Goal: Task Accomplishment & Management: Manage account settings

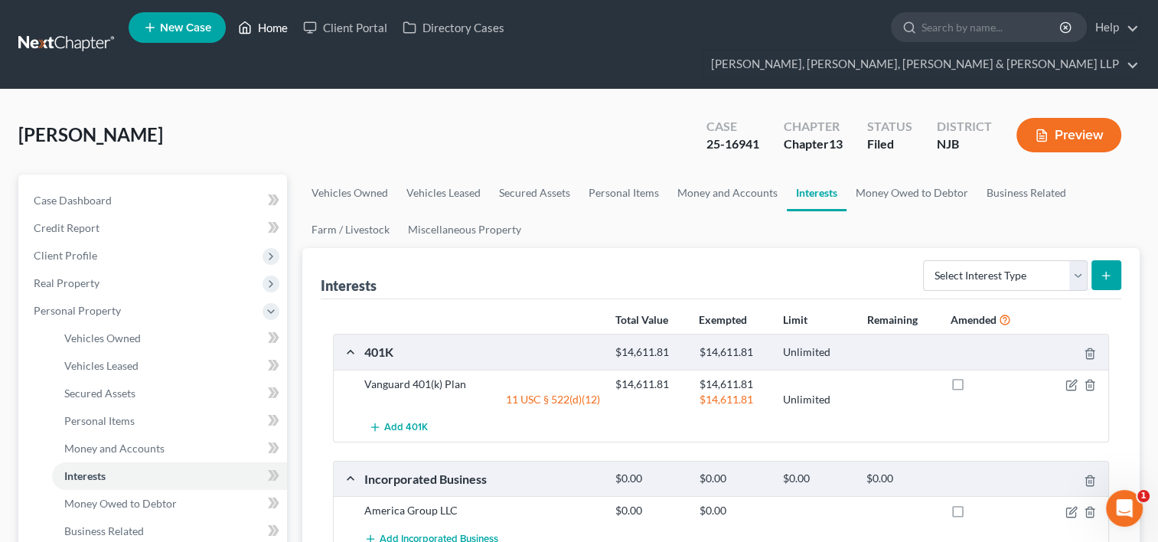
click at [282, 31] on link "Home" at bounding box center [262, 28] width 65 height 28
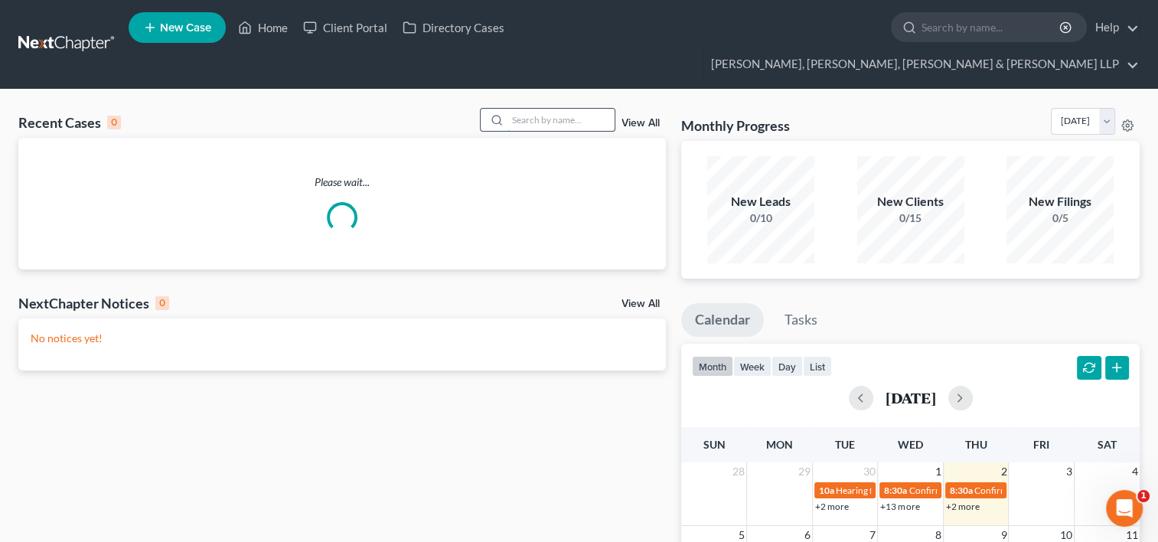
click at [540, 109] on input "search" at bounding box center [560, 120] width 107 height 22
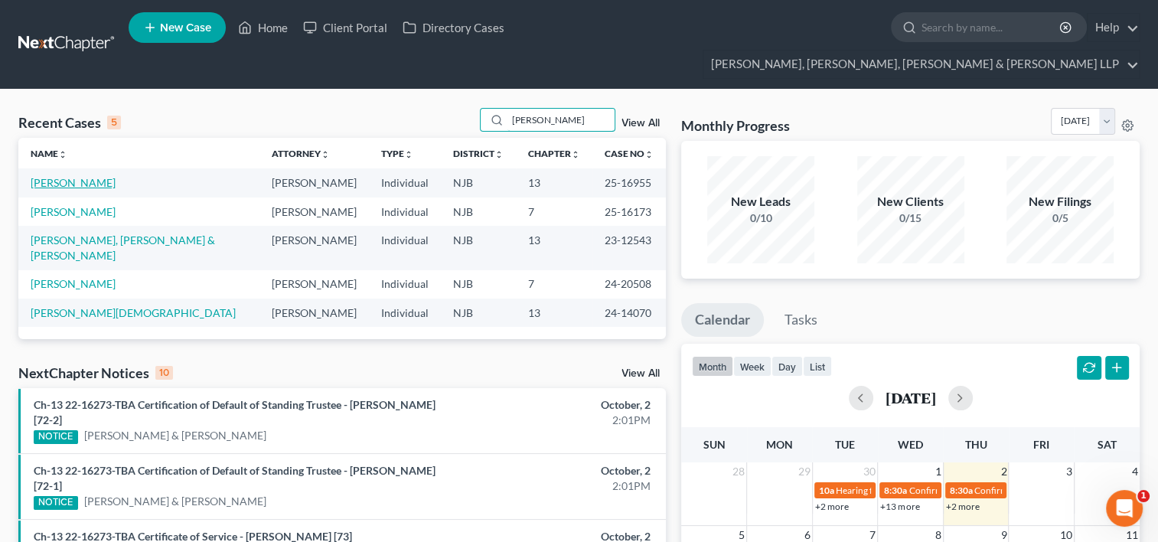
type input "[PERSON_NAME]"
click at [47, 176] on link "[PERSON_NAME]" at bounding box center [73, 182] width 85 height 13
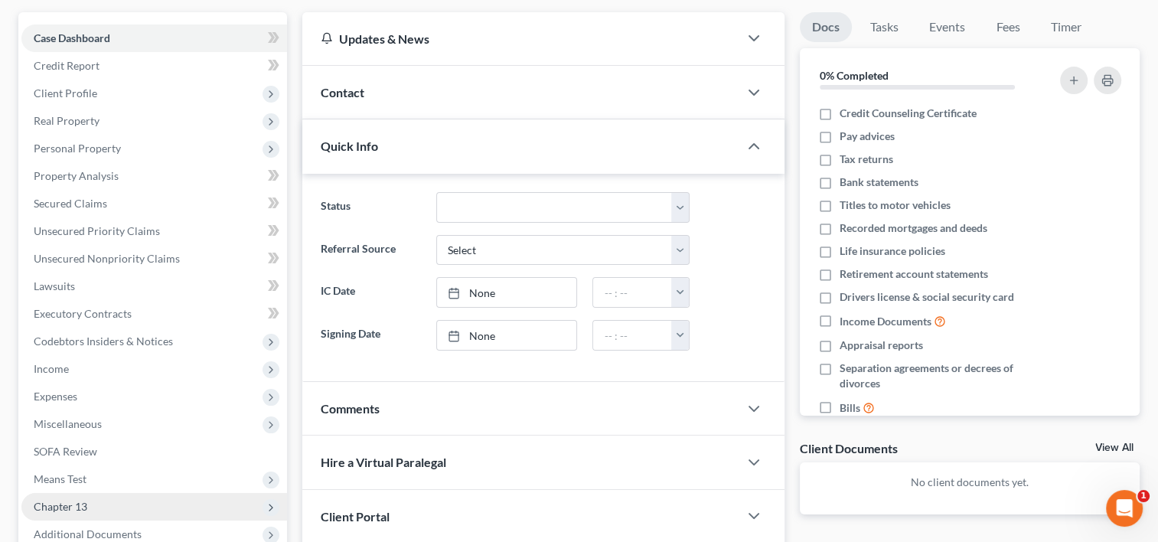
scroll to position [258, 0]
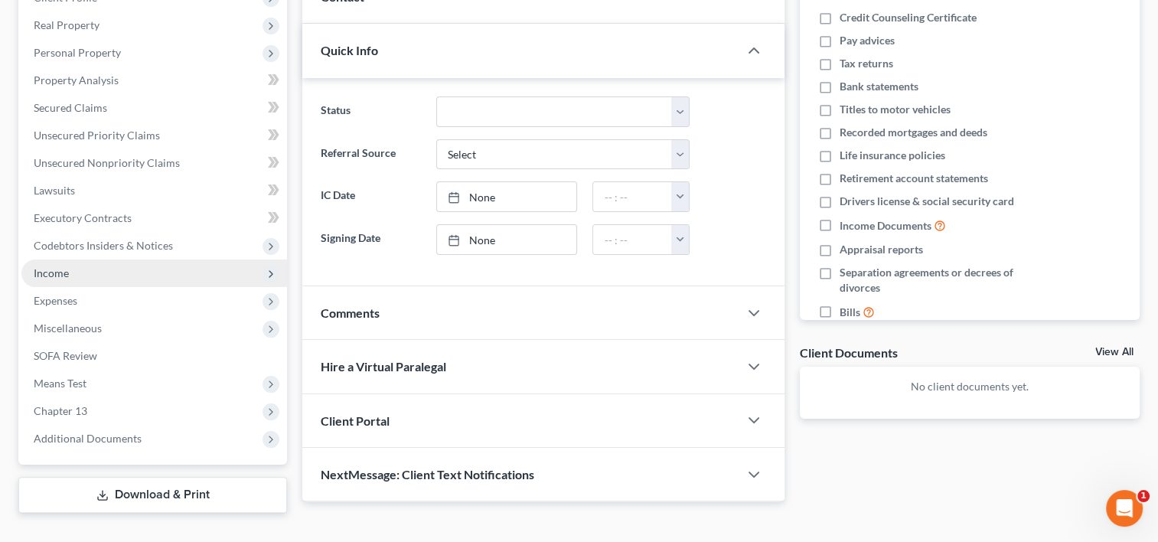
click at [64, 266] on span "Income" at bounding box center [51, 272] width 35 height 13
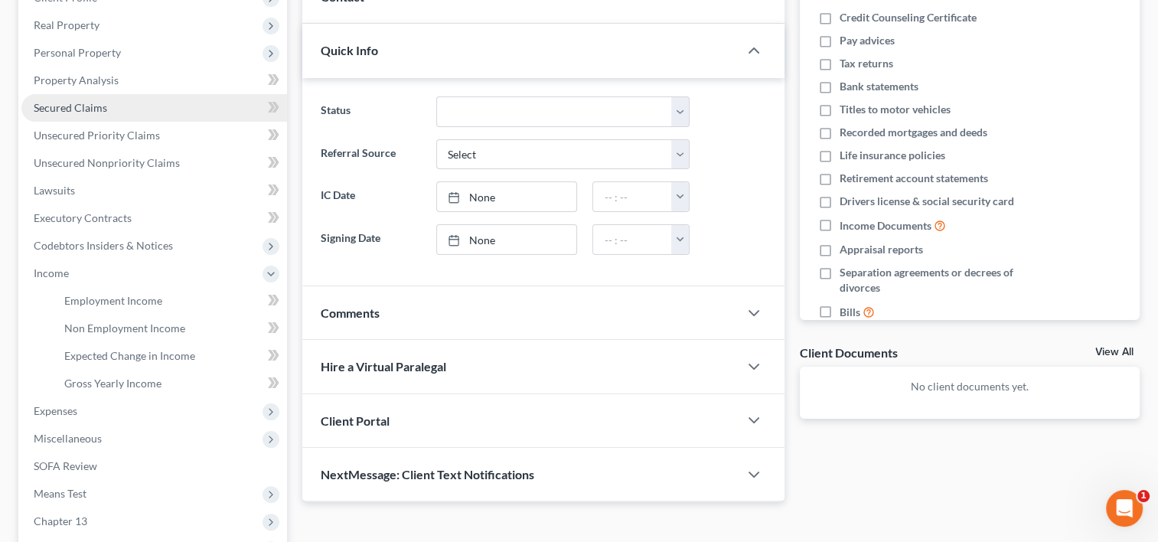
click at [99, 101] on span "Secured Claims" at bounding box center [70, 107] width 73 height 13
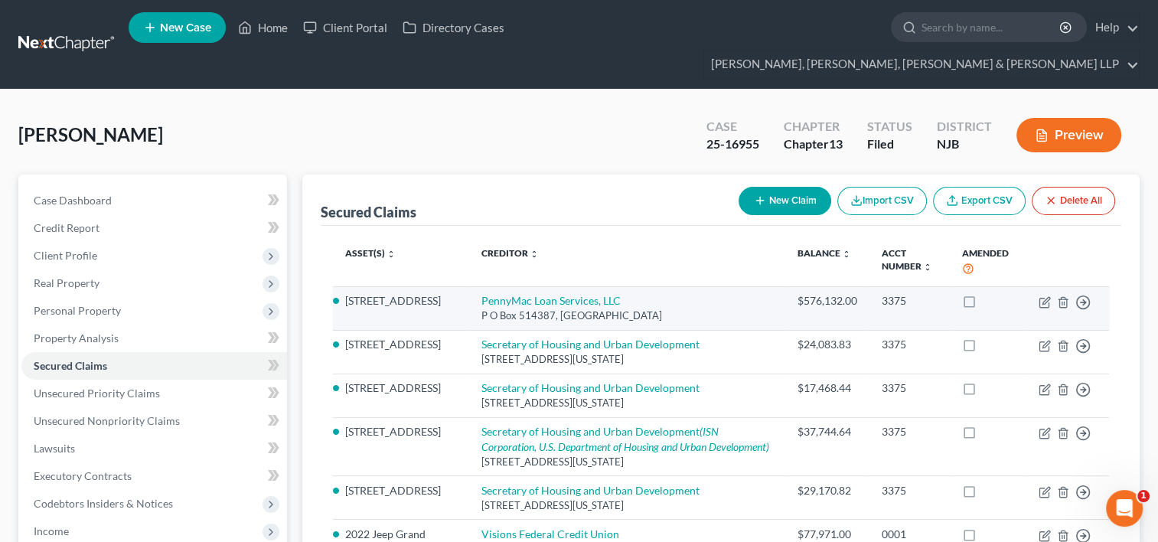
drag, startPoint x: 665, startPoint y: 285, endPoint x: 458, endPoint y: 272, distance: 207.8
click at [469, 286] on td "PennyMac Loan Services, LLC [GEOGRAPHIC_DATA]" at bounding box center [627, 308] width 316 height 44
copy td "PennyMac Loan Services, LLC [GEOGRAPHIC_DATA]"
click at [1044, 297] on icon "button" at bounding box center [1045, 300] width 7 height 7
select select "4"
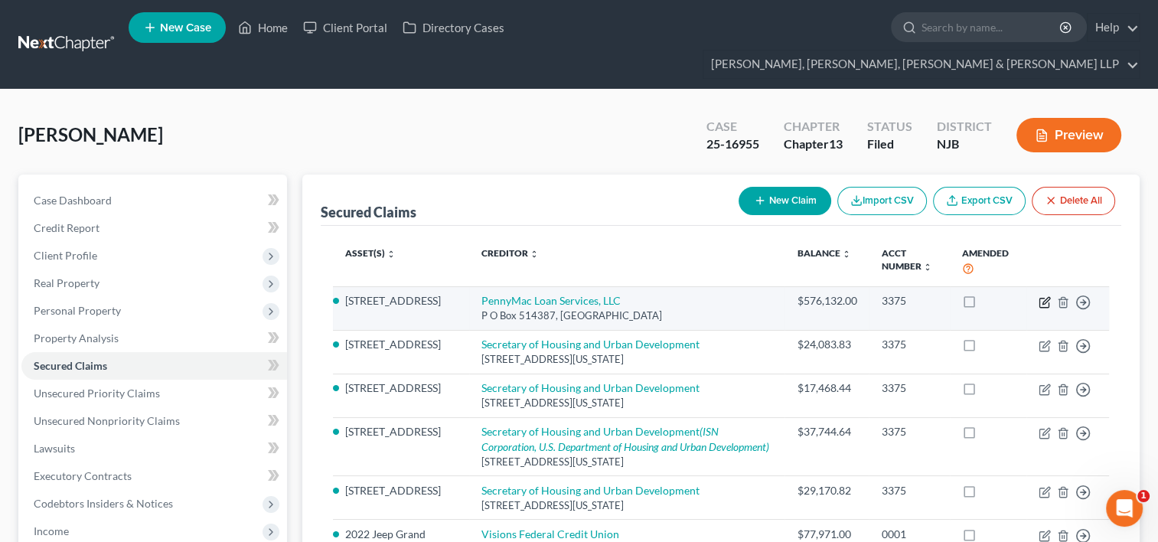
select select "2"
select select "0"
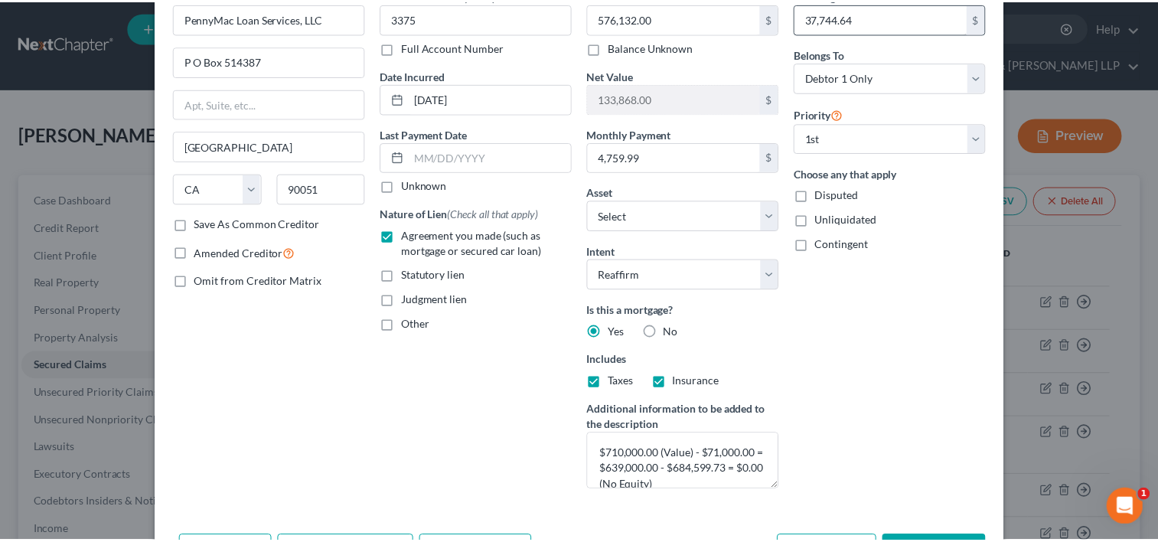
scroll to position [30, 0]
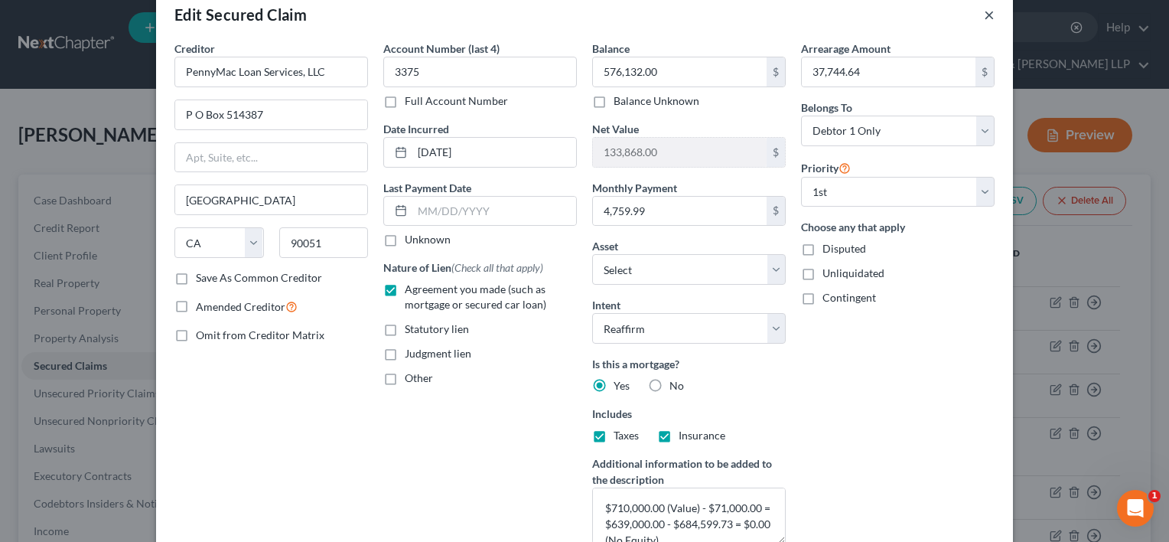
click at [986, 15] on button "×" at bounding box center [989, 14] width 11 height 18
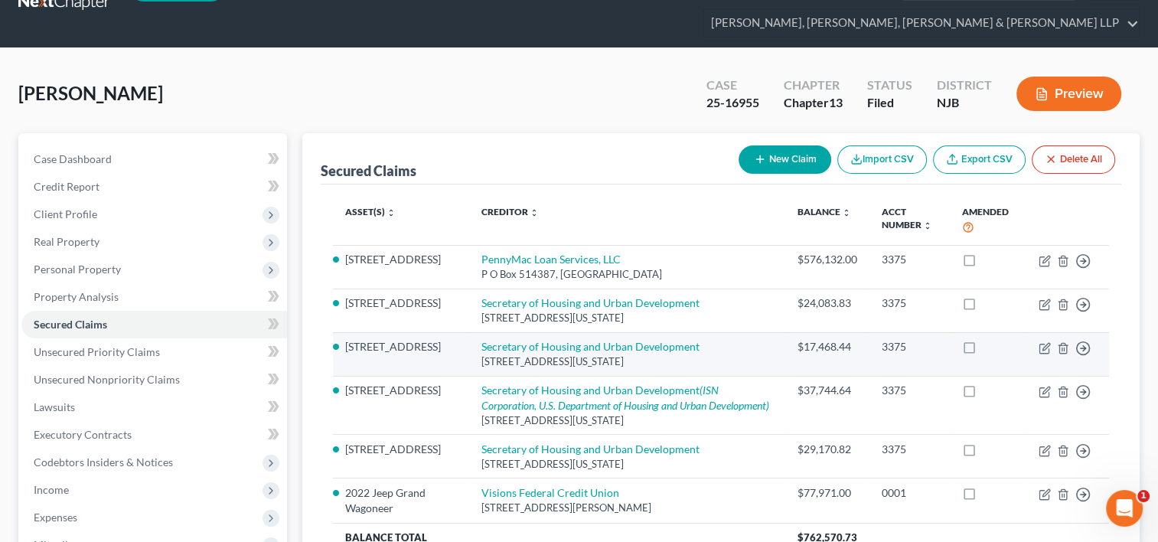
scroll to position [77, 0]
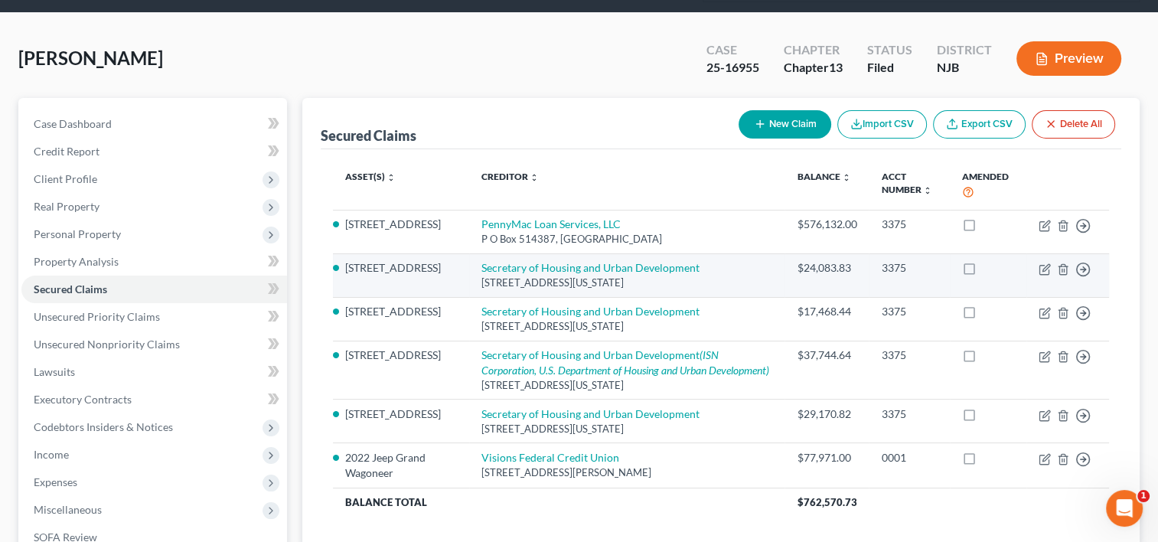
drag, startPoint x: 667, startPoint y: 257, endPoint x: 458, endPoint y: 240, distance: 210.4
click at [469, 253] on td "Secretary of Housing and Urban Development [STREET_ADDRESS][US_STATE]" at bounding box center [627, 275] width 316 height 44
copy td "Secretary of Housing and Urban Development [STREET_ADDRESS][US_STATE]"
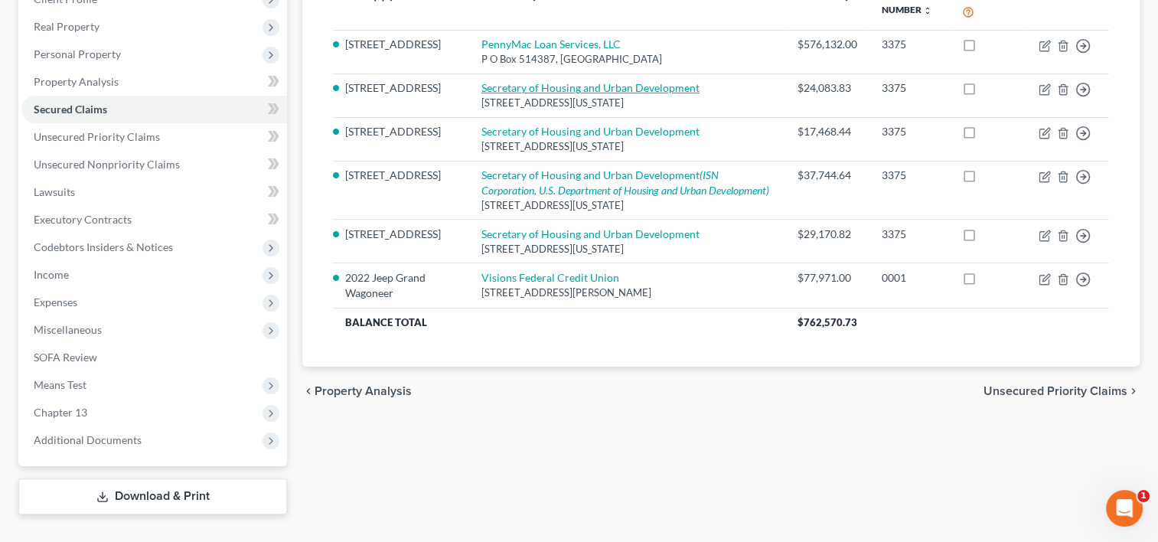
scroll to position [258, 0]
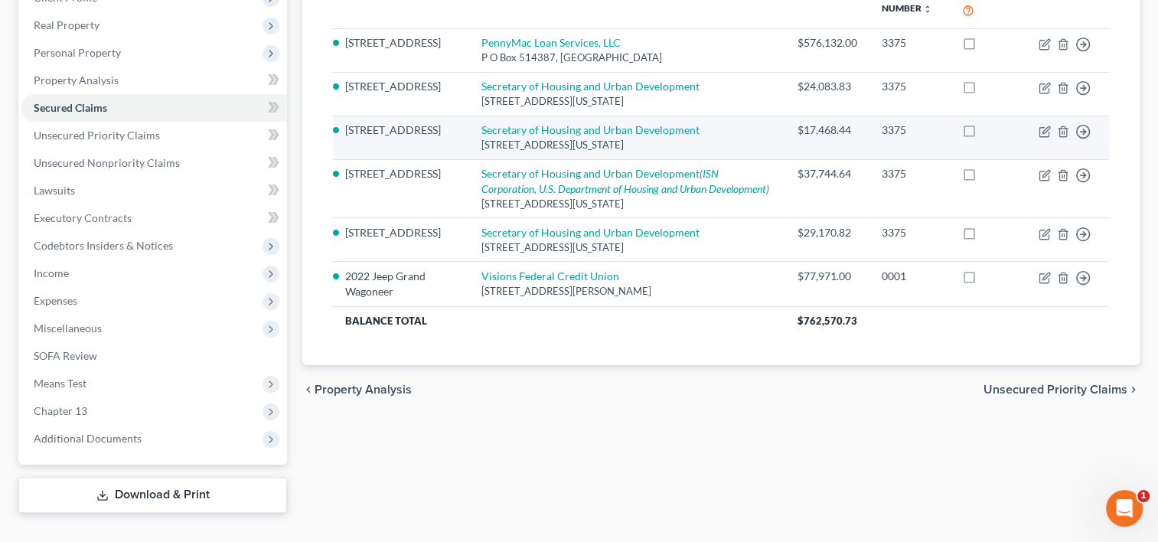
drag, startPoint x: 675, startPoint y: 122, endPoint x: 456, endPoint y: 109, distance: 219.2
click at [469, 116] on td "Secretary of Housing and Urban Development [STREET_ADDRESS][US_STATE]" at bounding box center [627, 138] width 316 height 44
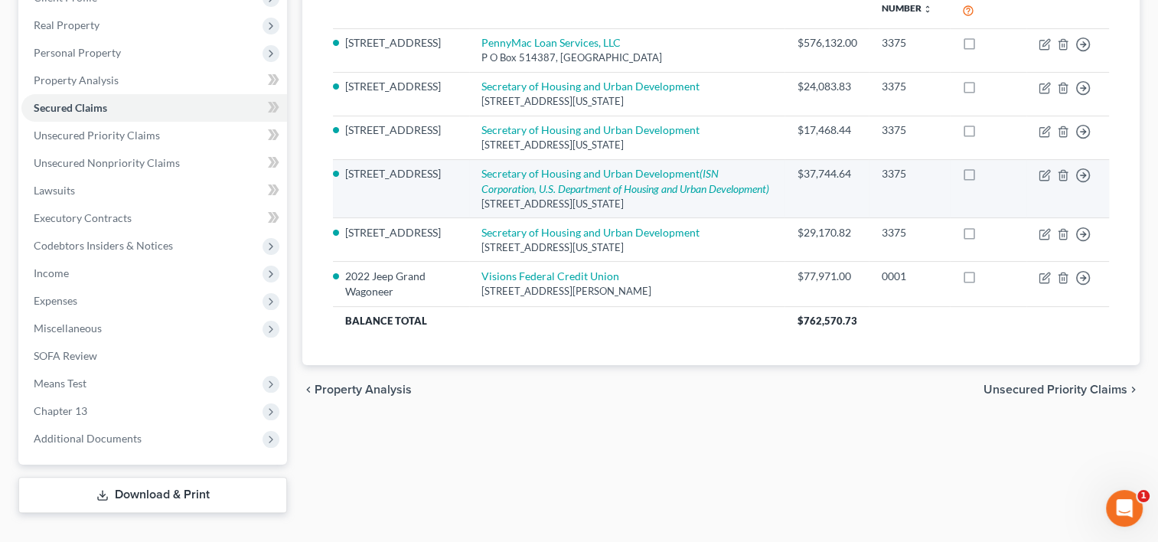
drag, startPoint x: 478, startPoint y: 105, endPoint x: 450, endPoint y: 178, distance: 77.7
click at [469, 178] on td "Secretary of Housing and Urban Development (ISN Corporation, U.S. Department of…" at bounding box center [627, 188] width 316 height 59
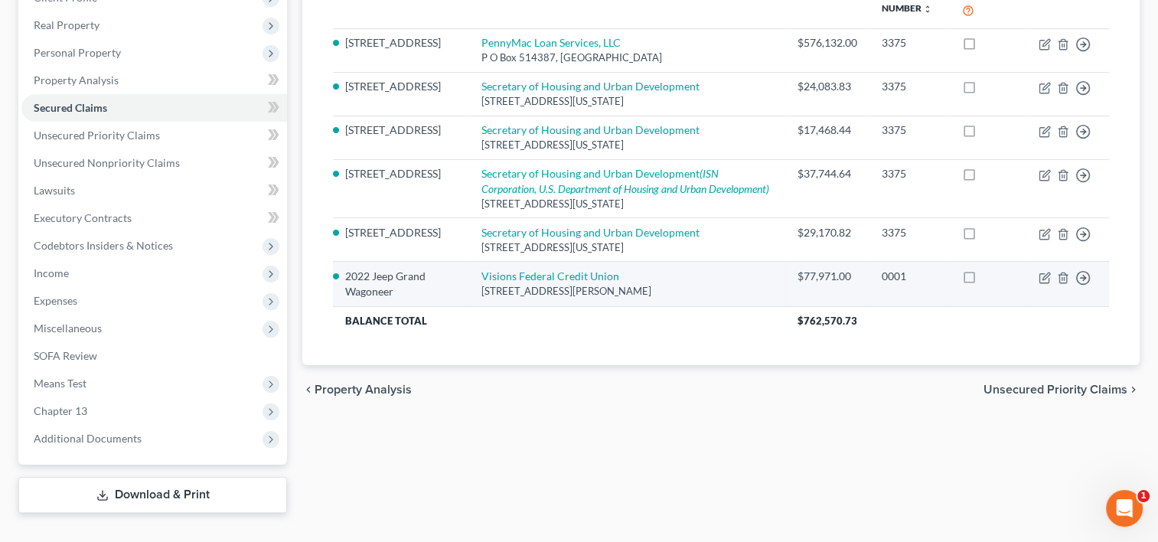
drag, startPoint x: 639, startPoint y: 266, endPoint x: 456, endPoint y: 249, distance: 183.6
click at [469, 262] on td "Visions Federal Credit Union [STREET_ADDRESS][PERSON_NAME]" at bounding box center [627, 284] width 316 height 44
copy td "Visions Federal Credit Union [STREET_ADDRESS][PERSON_NAME]"
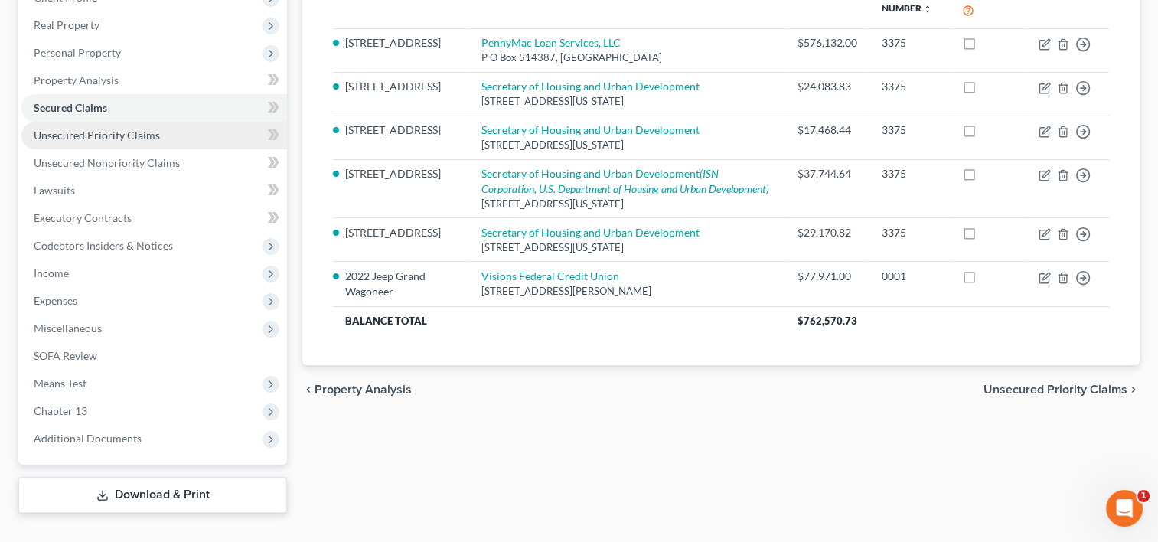
click at [145, 129] on span "Unsecured Priority Claims" at bounding box center [97, 135] width 126 height 13
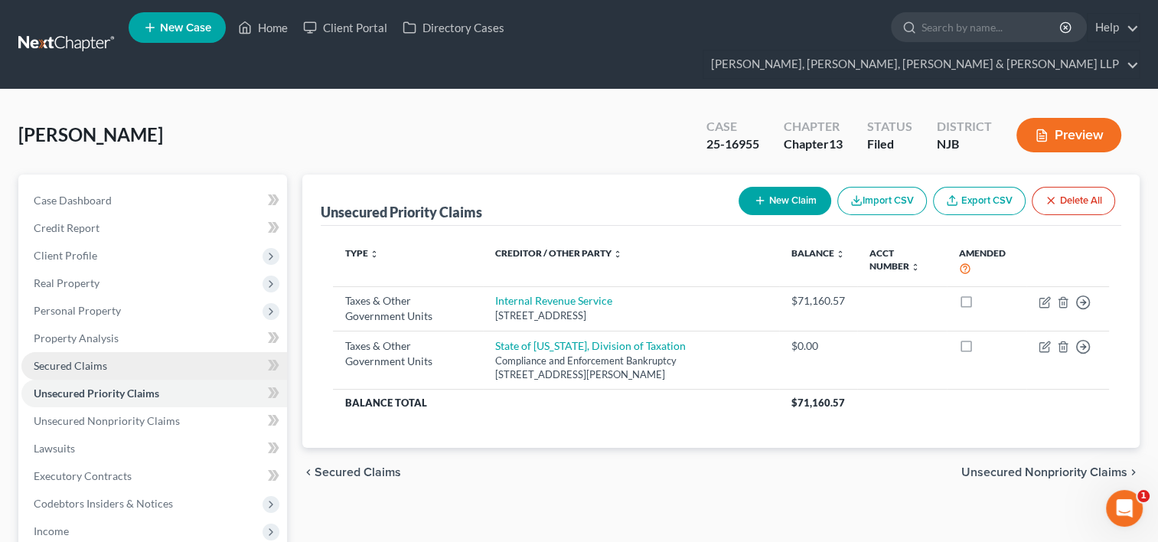
click at [118, 352] on link "Secured Claims" at bounding box center [154, 366] width 266 height 28
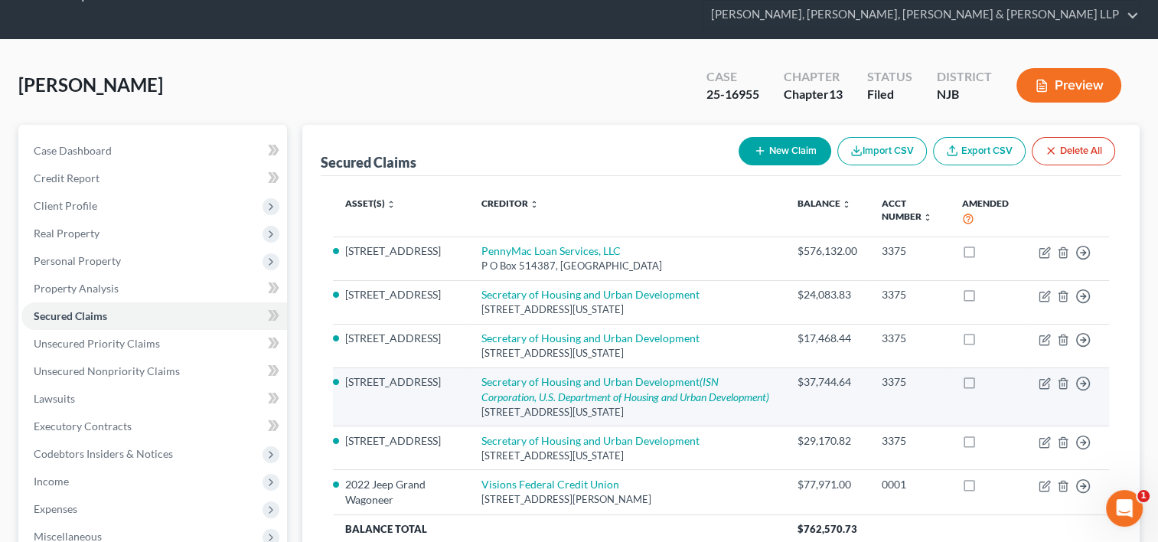
scroll to position [77, 0]
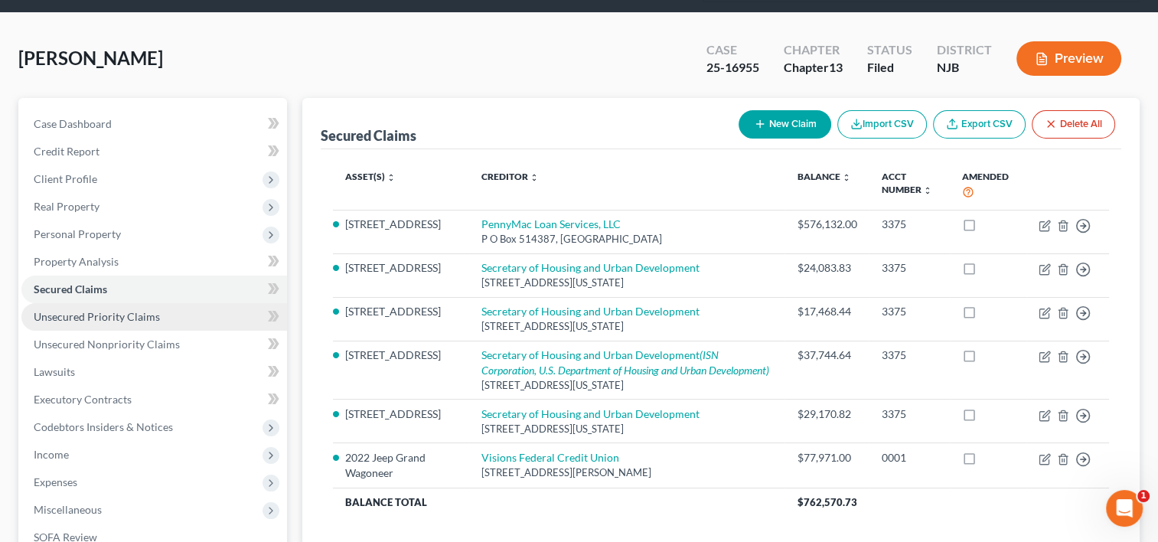
click at [103, 310] on span "Unsecured Priority Claims" at bounding box center [97, 316] width 126 height 13
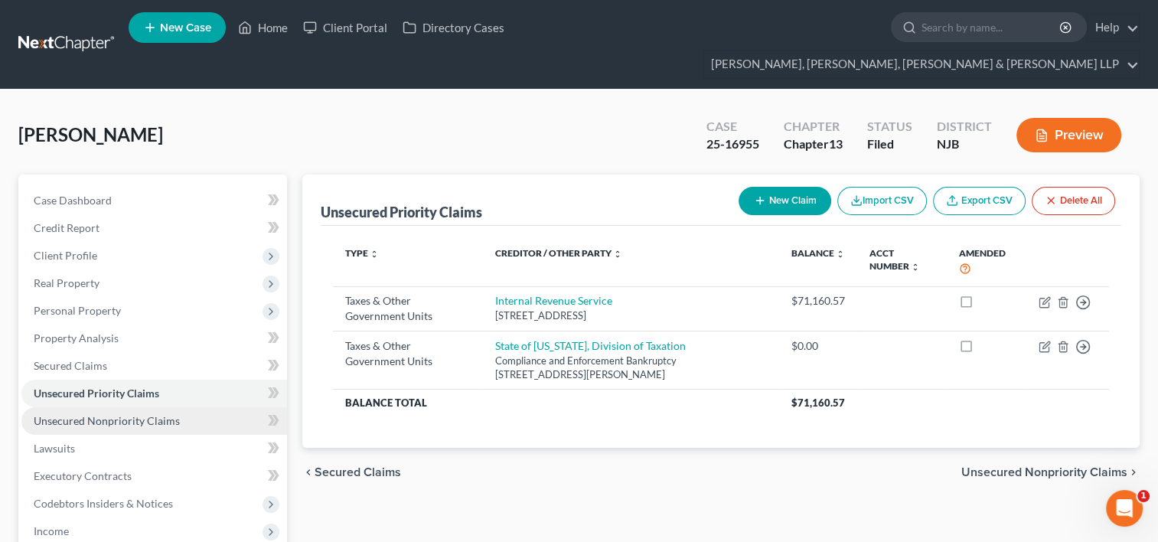
click at [132, 414] on span "Unsecured Nonpriority Claims" at bounding box center [107, 420] width 146 height 13
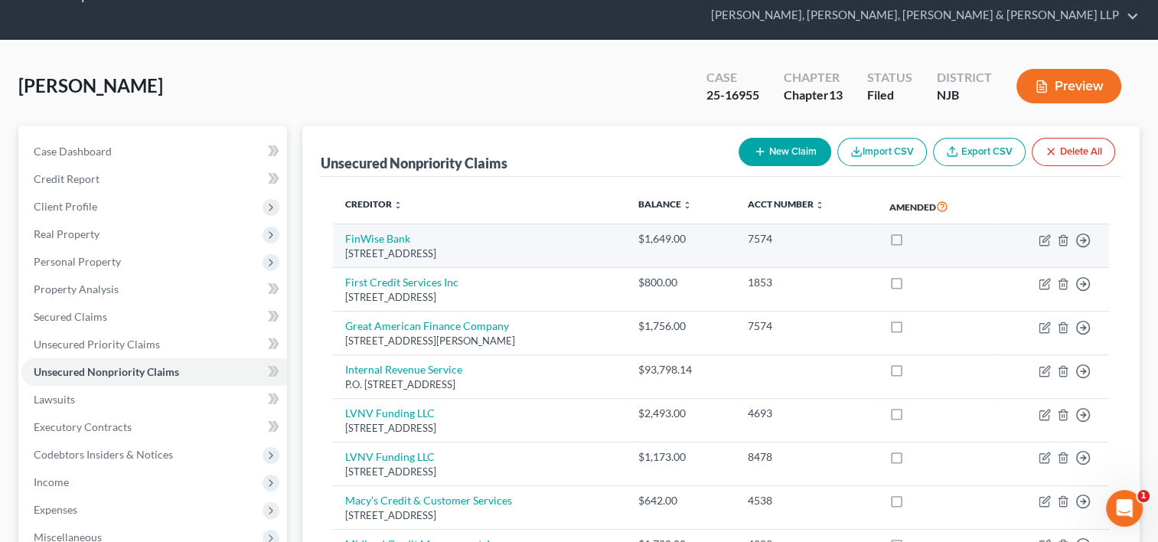
scroll to position [77, 0]
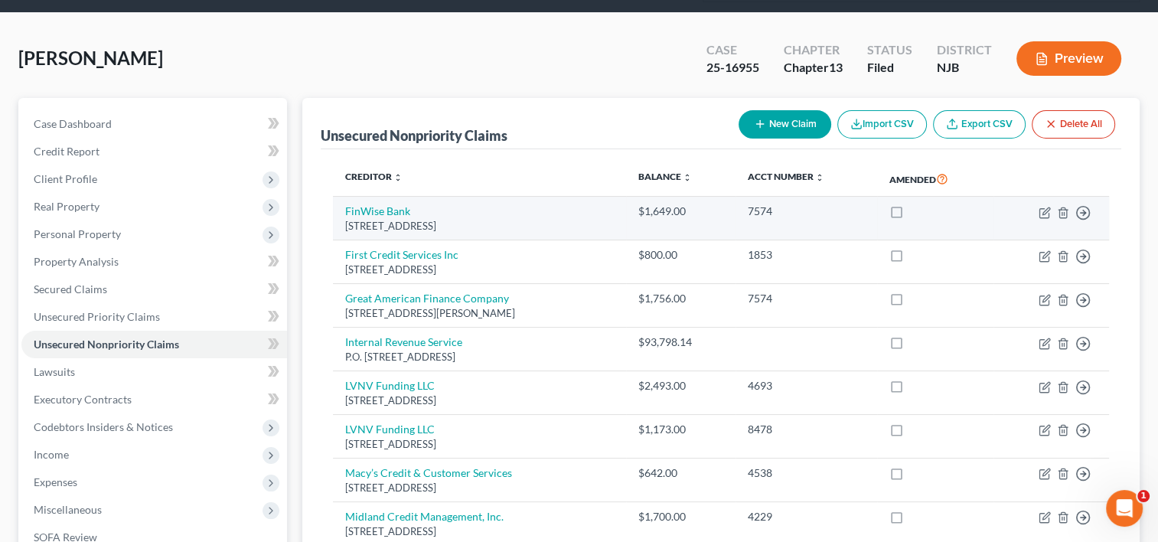
drag, startPoint x: 536, startPoint y: 197, endPoint x: 342, endPoint y: 181, distance: 194.3
click at [342, 197] on td "FinWise Bank [STREET_ADDRESS]" at bounding box center [479, 219] width 293 height 44
copy td "FinWise Bank [STREET_ADDRESS]"
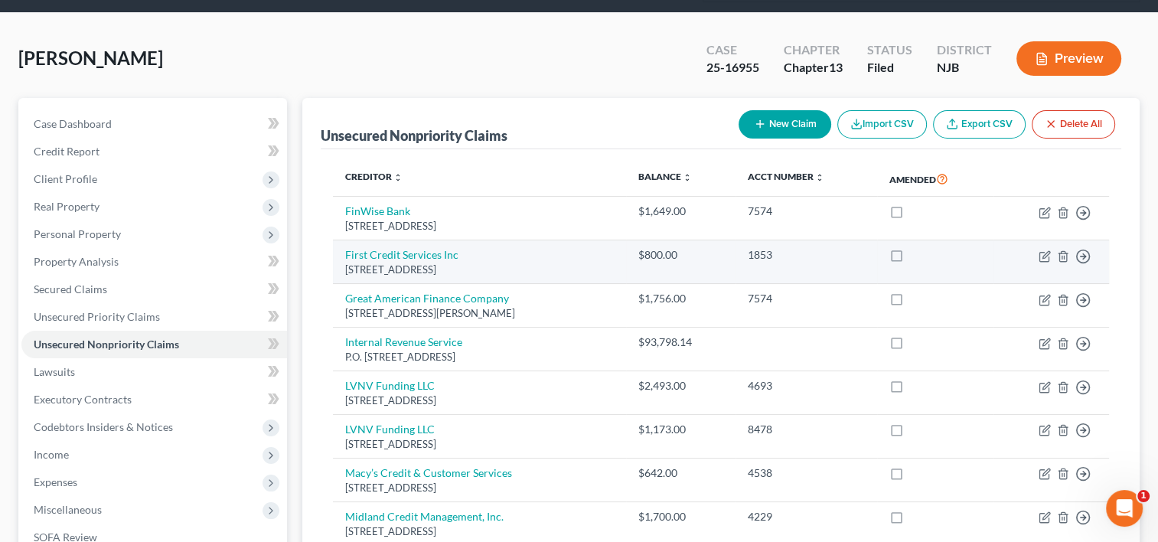
drag, startPoint x: 545, startPoint y: 243, endPoint x: 343, endPoint y: 223, distance: 203.0
click at [343, 240] on td "First Credit Services Inc [STREET_ADDRESS]" at bounding box center [479, 262] width 293 height 44
copy td "First Credit Services Inc [STREET_ADDRESS]"
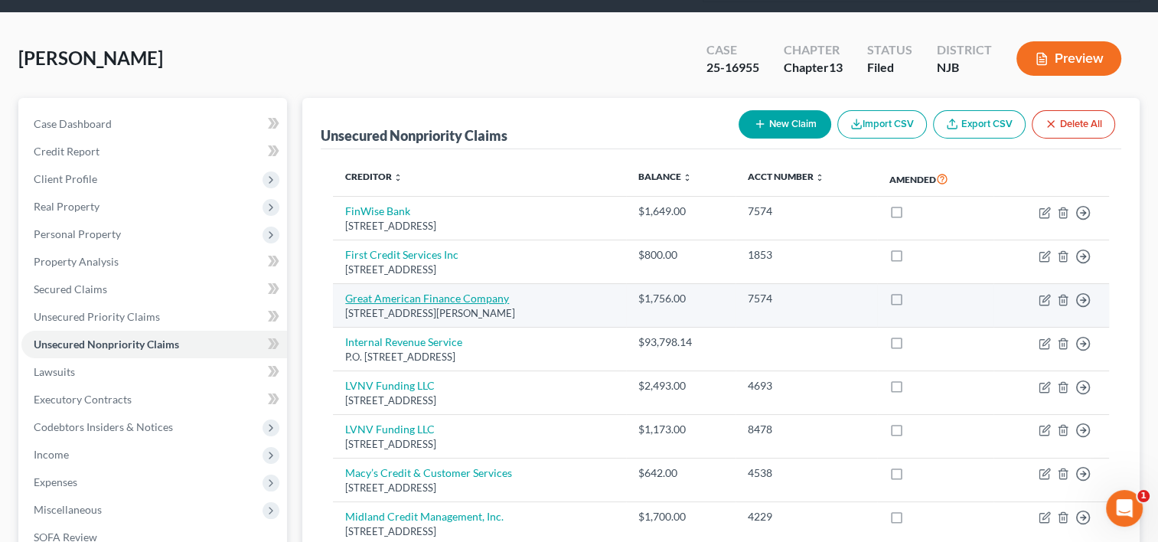
drag, startPoint x: 531, startPoint y: 282, endPoint x: 345, endPoint y: 269, distance: 186.5
click at [345, 284] on td "Great American Finance Company [STREET_ADDRESS][PERSON_NAME]" at bounding box center [479, 306] width 293 height 44
copy td "Great American Finance Company [STREET_ADDRESS][PERSON_NAME]"
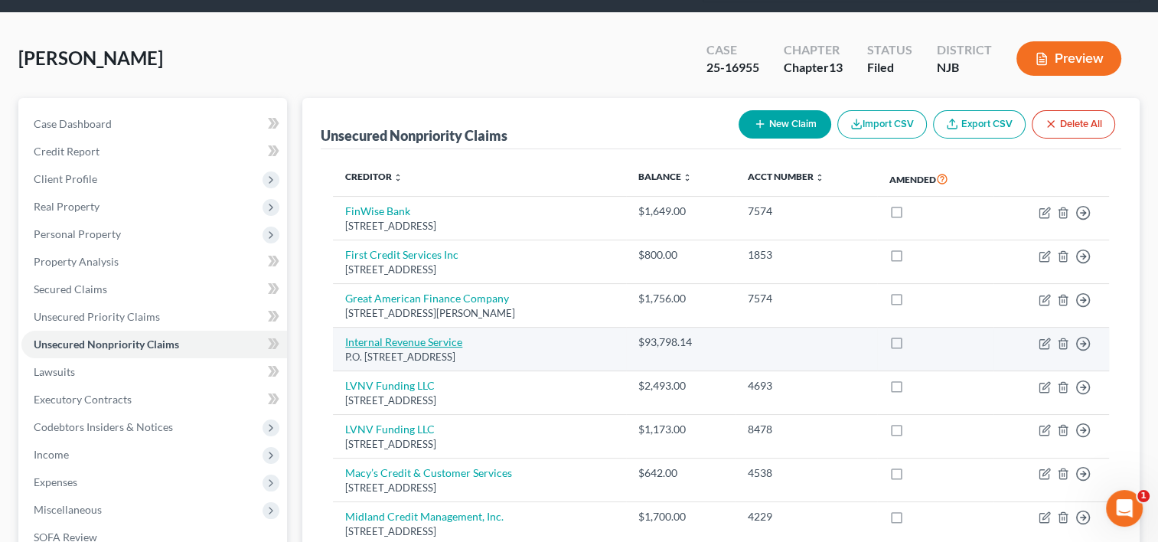
drag, startPoint x: 529, startPoint y: 331, endPoint x: 346, endPoint y: 313, distance: 183.7
click at [346, 328] on td "Internal Revenue Service P.O. [STREET_ADDRESS]" at bounding box center [479, 350] width 293 height 44
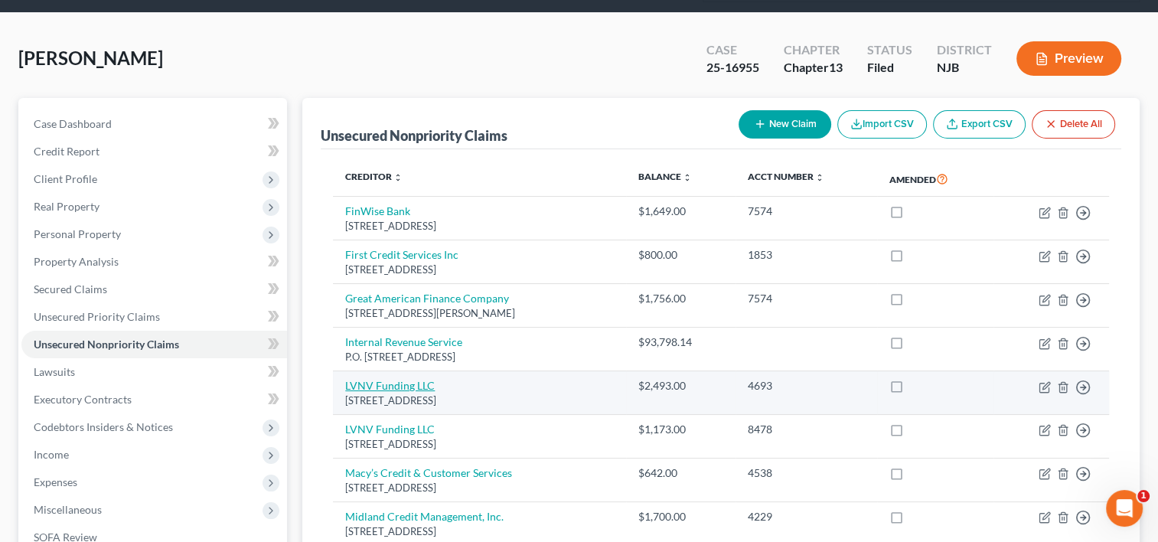
drag, startPoint x: 517, startPoint y: 377, endPoint x: 346, endPoint y: 355, distance: 172.8
click at [346, 371] on td "LVNV Funding LLC [STREET_ADDRESS]" at bounding box center [479, 393] width 293 height 44
copy td "LVNV Funding LLC [STREET_ADDRESS]"
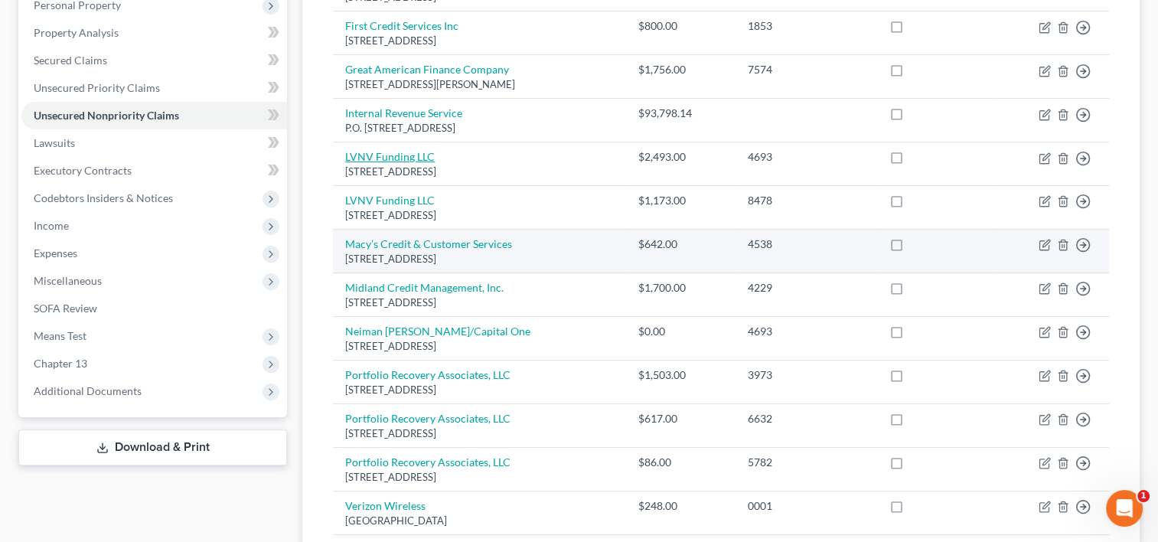
scroll to position [306, 0]
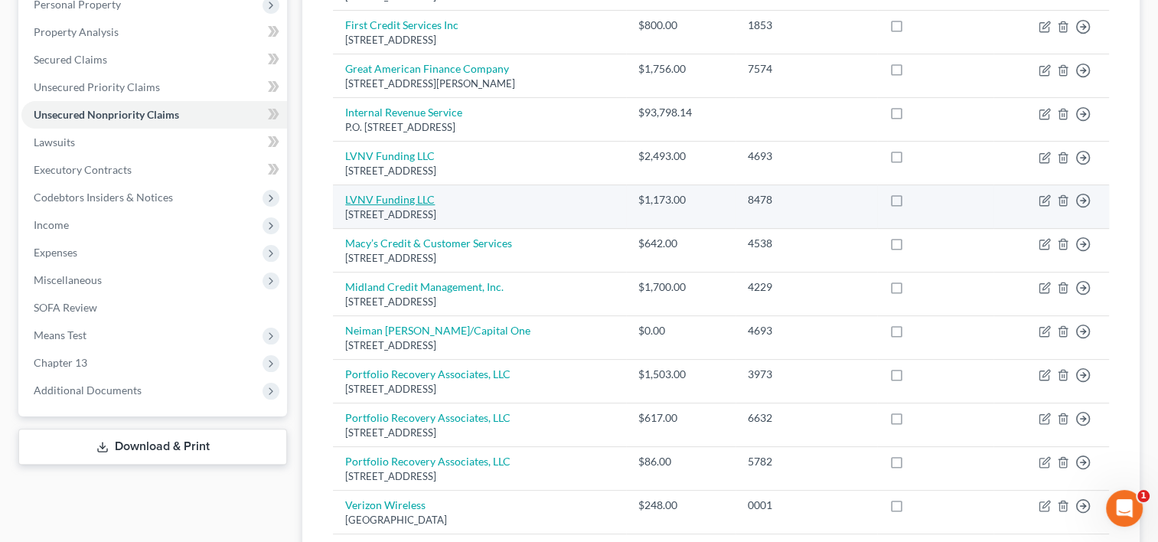
drag, startPoint x: 517, startPoint y: 190, endPoint x: 367, endPoint y: 172, distance: 151.8
click at [361, 185] on td "LVNV Funding LLC [STREET_ADDRESS]" at bounding box center [479, 207] width 293 height 44
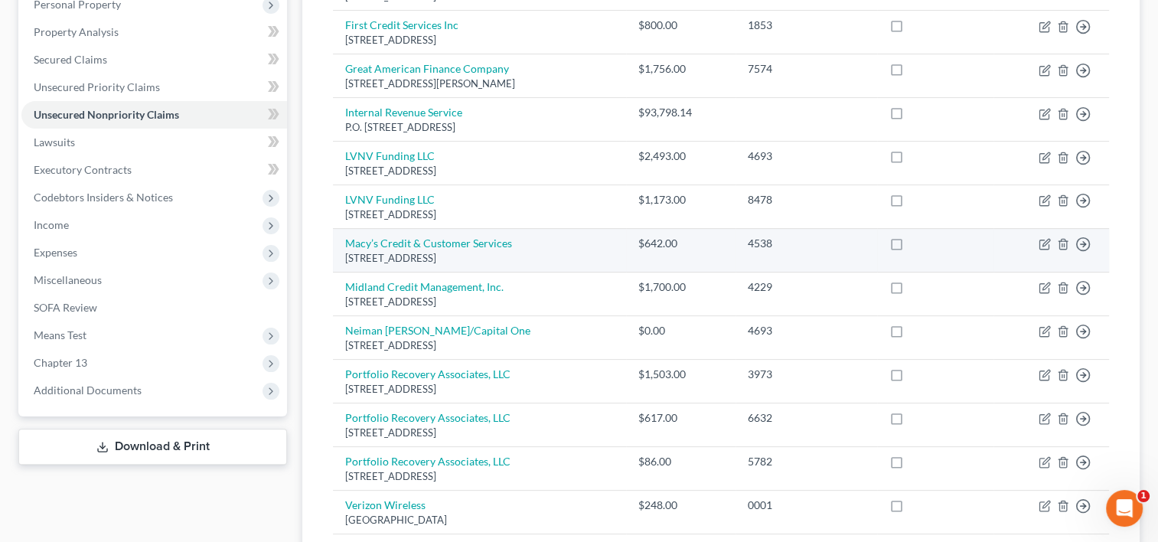
drag, startPoint x: 523, startPoint y: 229, endPoint x: 343, endPoint y: 216, distance: 181.1
click at [343, 229] on td "Macy’s Credit & Customer Services [STREET_ADDRESS]" at bounding box center [479, 251] width 293 height 44
copy td "Macy’s Credit & Customer Services [STREET_ADDRESS]"
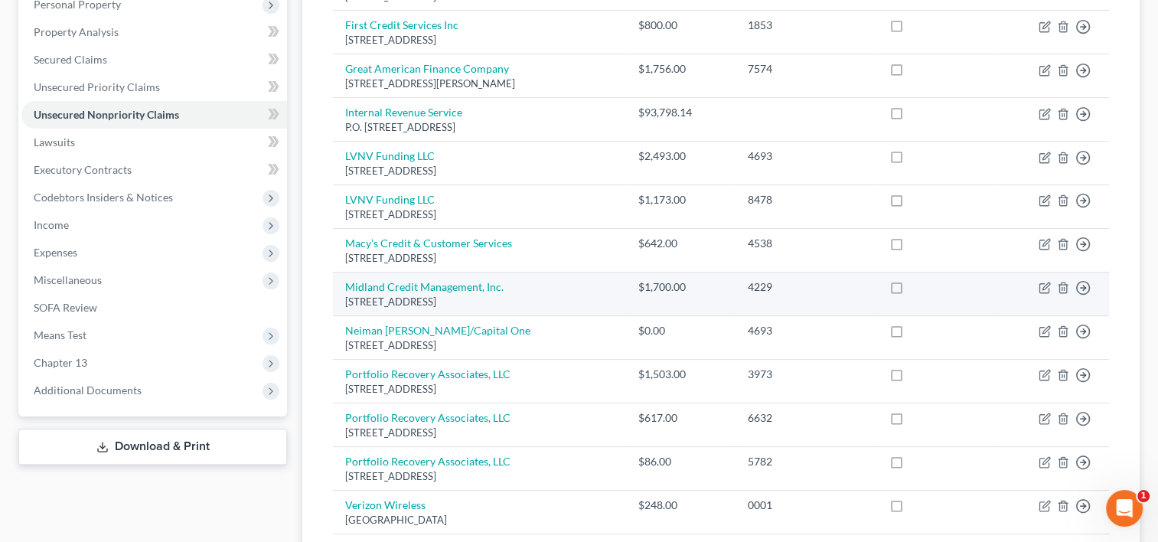
drag, startPoint x: 553, startPoint y: 279, endPoint x: 343, endPoint y: 259, distance: 211.4
click at [343, 272] on td "Midland Credit Management, Inc. [STREET_ADDRESS]" at bounding box center [479, 294] width 293 height 44
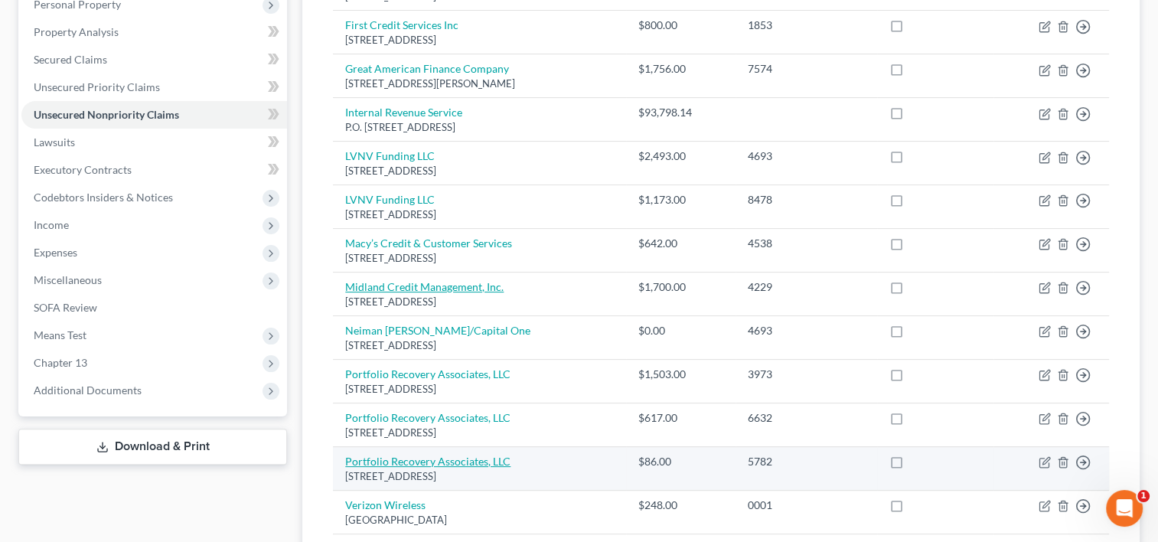
scroll to position [383, 0]
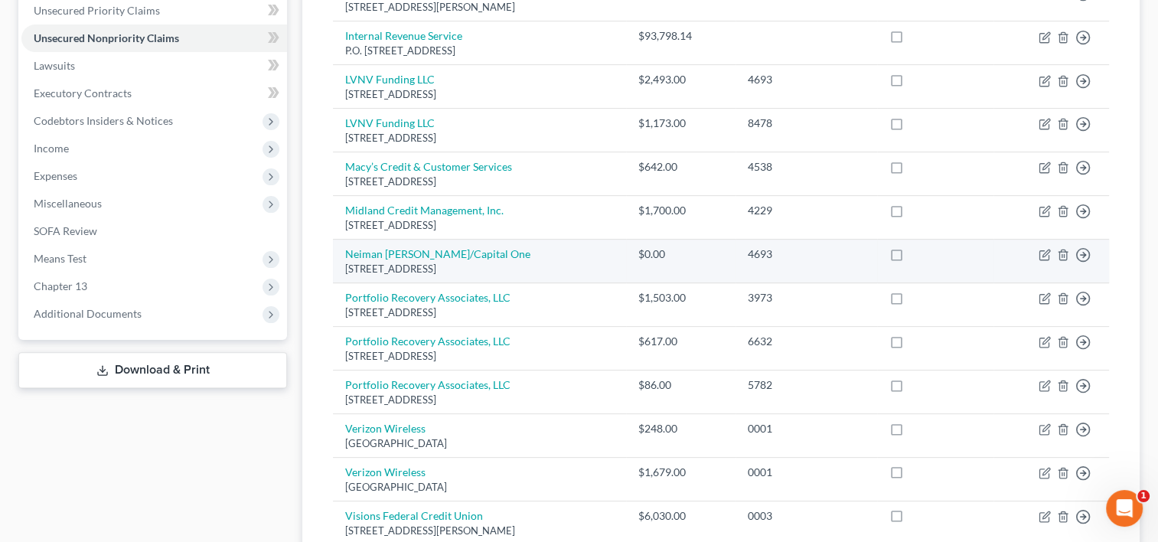
drag, startPoint x: 527, startPoint y: 245, endPoint x: 341, endPoint y: 217, distance: 188.0
click at [341, 240] on td "Neiman [PERSON_NAME]/Capital [STREET_ADDRESS]" at bounding box center [479, 262] width 293 height 44
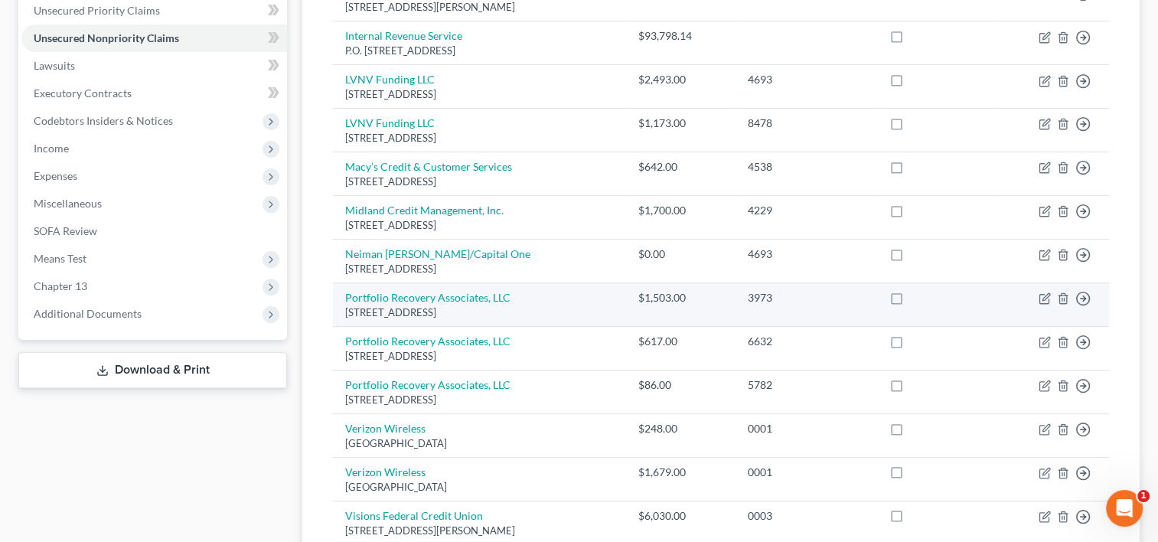
drag, startPoint x: 576, startPoint y: 282, endPoint x: 344, endPoint y: 270, distance: 232.2
click at [344, 283] on td "Portfolio Recovery Associates, LLC [STREET_ADDRESS]" at bounding box center [479, 305] width 293 height 44
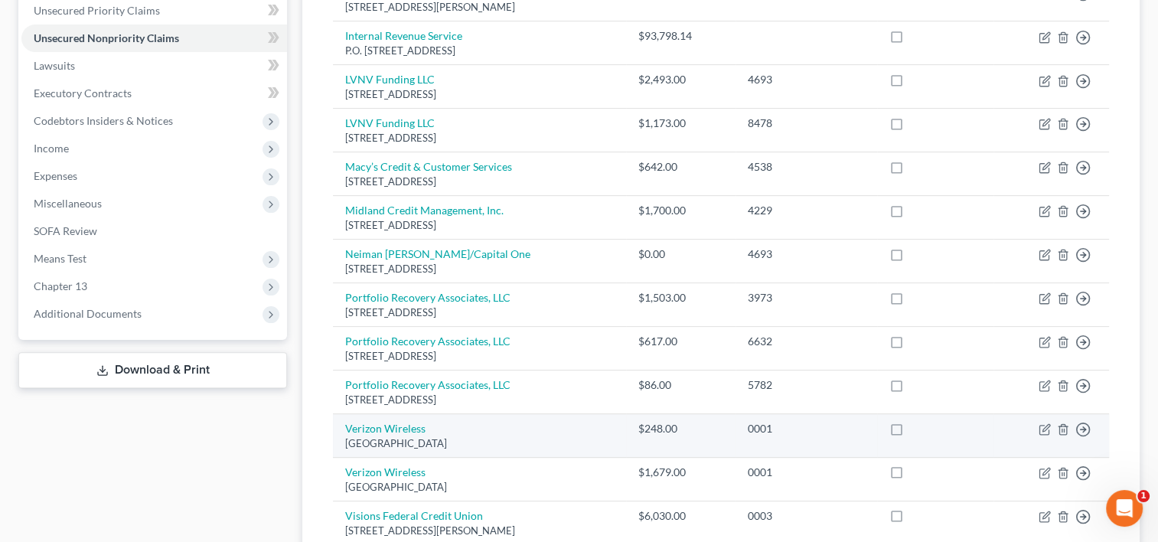
drag, startPoint x: 545, startPoint y: 412, endPoint x: 344, endPoint y: 399, distance: 201.7
click at [344, 414] on td "Verizon Wireless [GEOGRAPHIC_DATA]" at bounding box center [479, 436] width 293 height 44
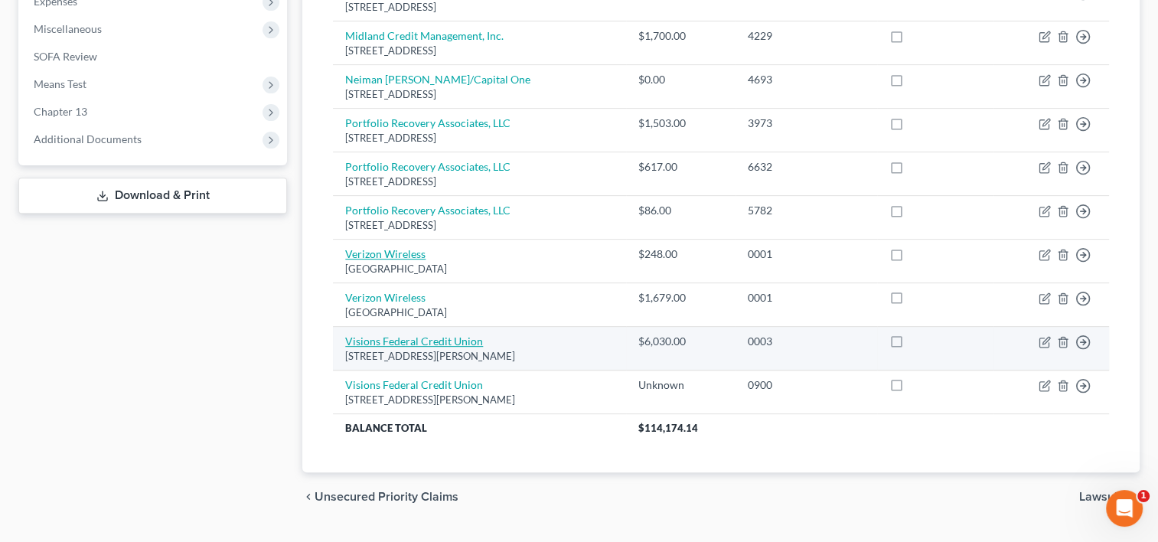
scroll to position [563, 0]
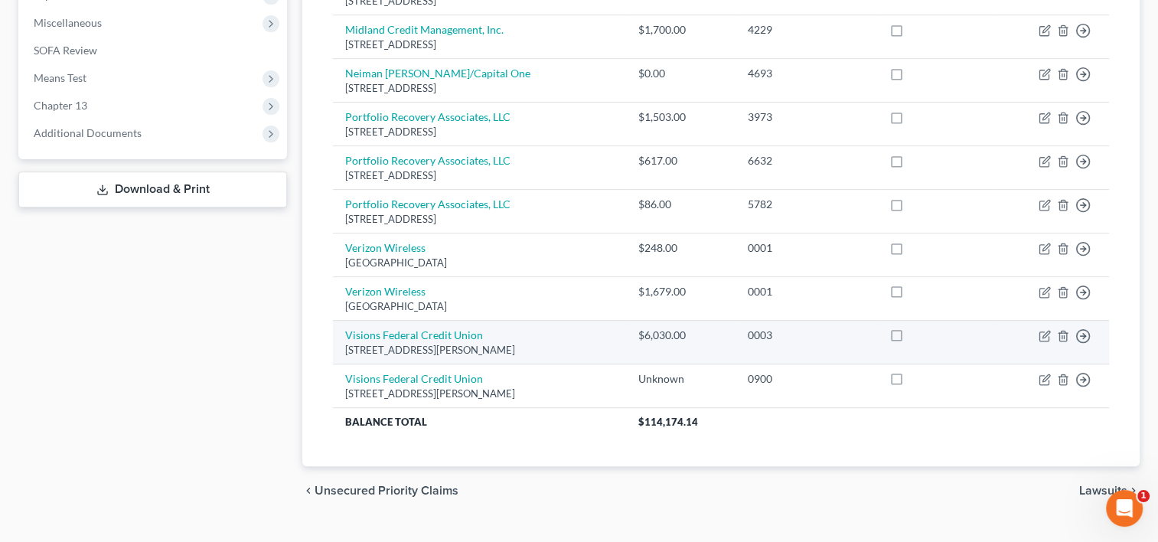
drag, startPoint x: 523, startPoint y: 321, endPoint x: 340, endPoint y: 295, distance: 185.4
click at [340, 321] on td "Visions Federal Credit Union [STREET_ADDRESS][PERSON_NAME]" at bounding box center [479, 343] width 293 height 44
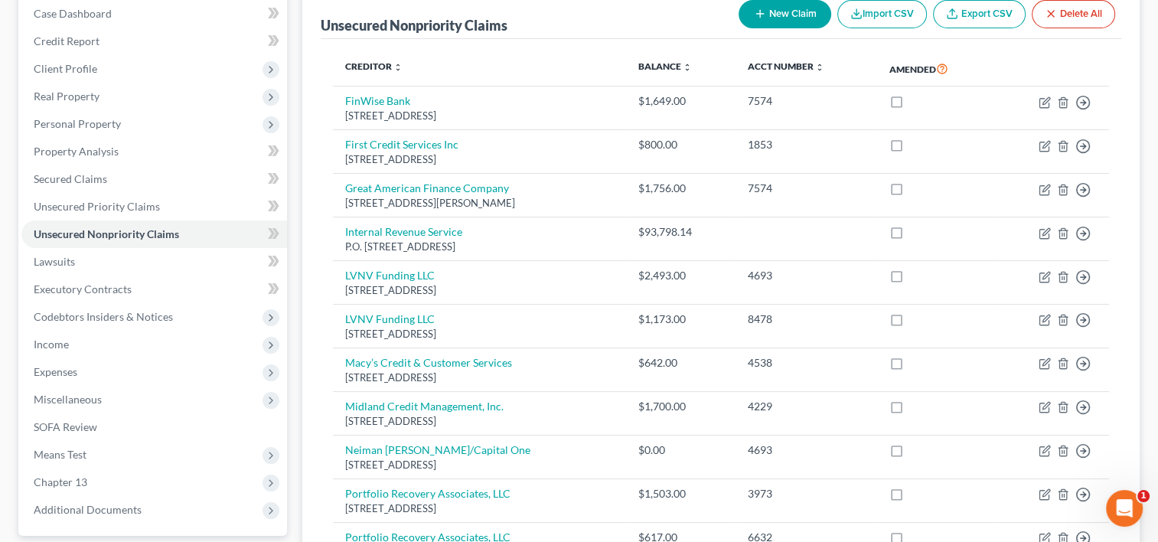
scroll to position [104, 0]
